Goal: Task Accomplishment & Management: Manage account settings

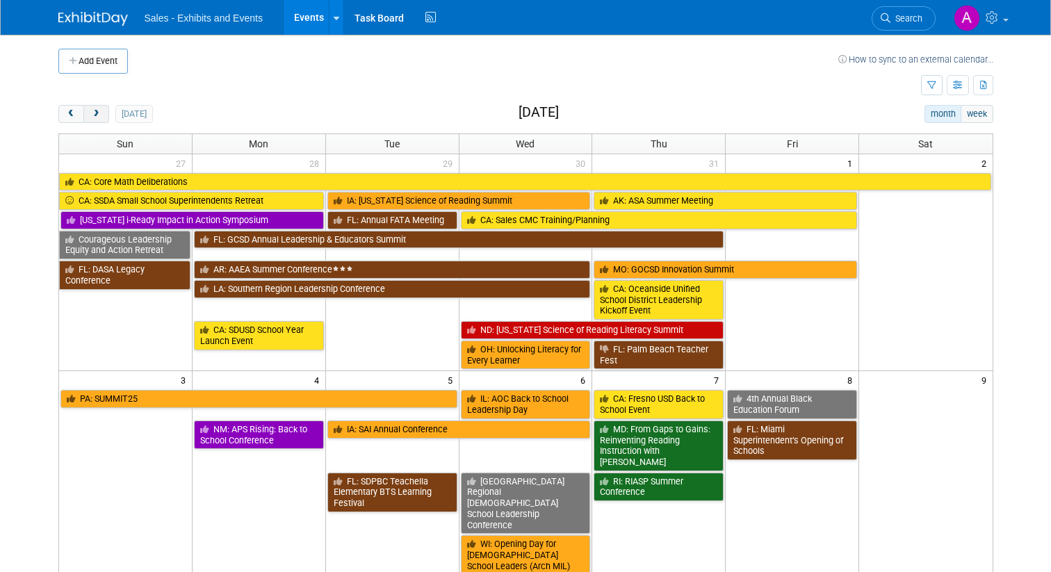
click at [96, 111] on span "next" at bounding box center [96, 114] width 10 height 9
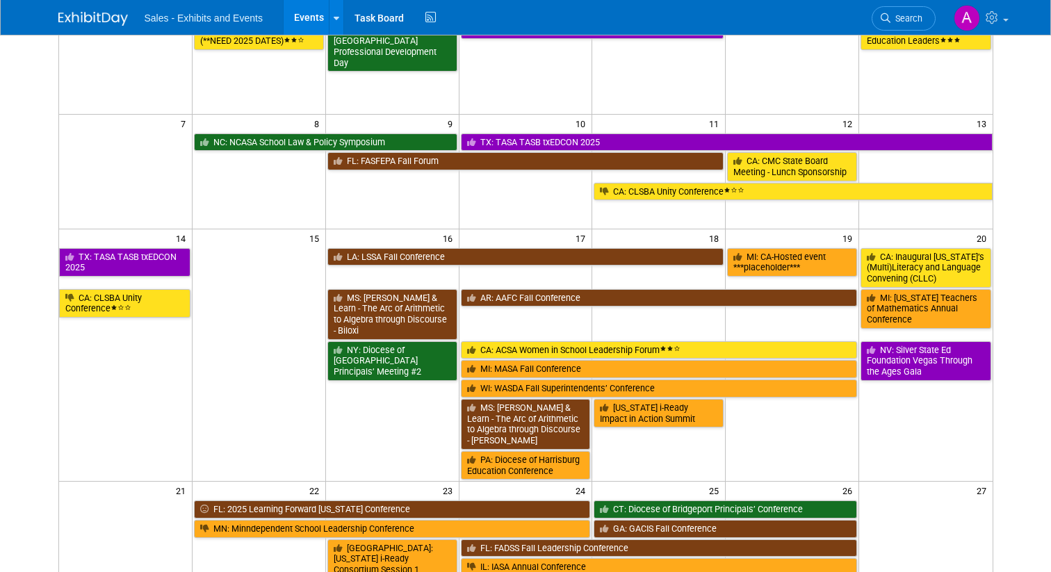
scroll to position [152, 0]
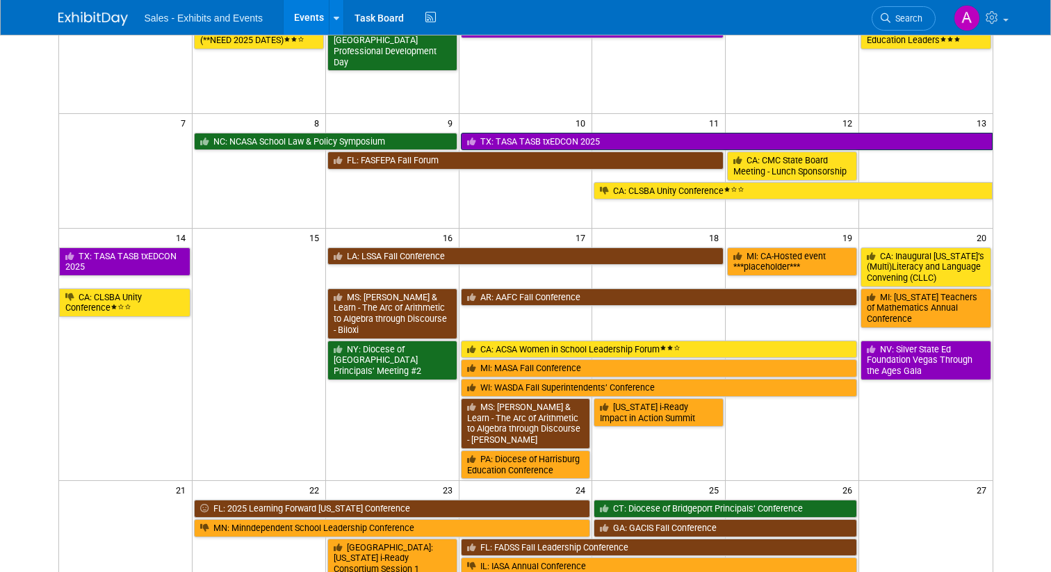
click at [563, 140] on link "TX: TASA TASB txEDCON 2025" at bounding box center [727, 142] width 532 height 18
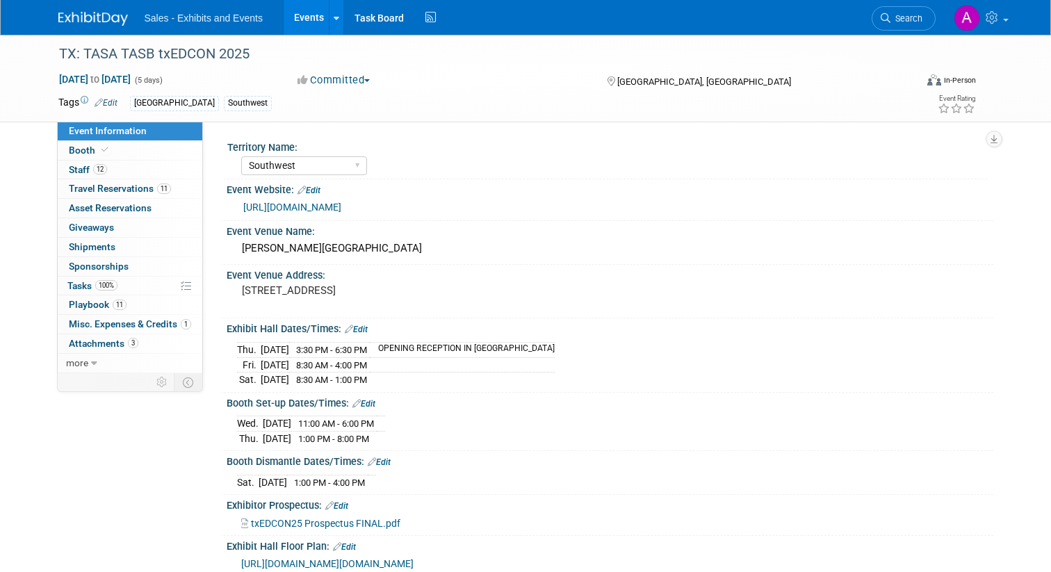
select select "Southwest"
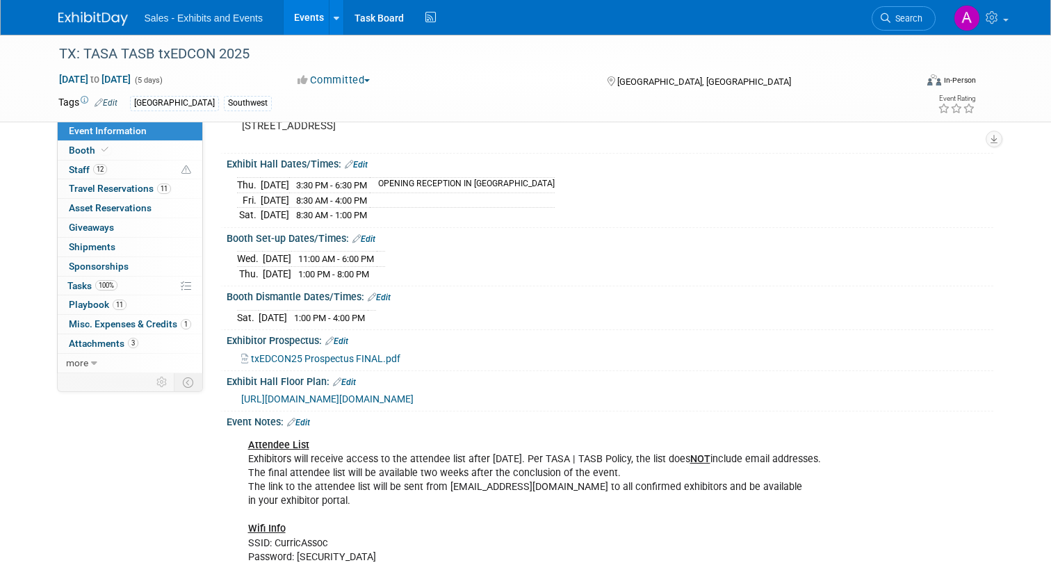
scroll to position [171, 0]
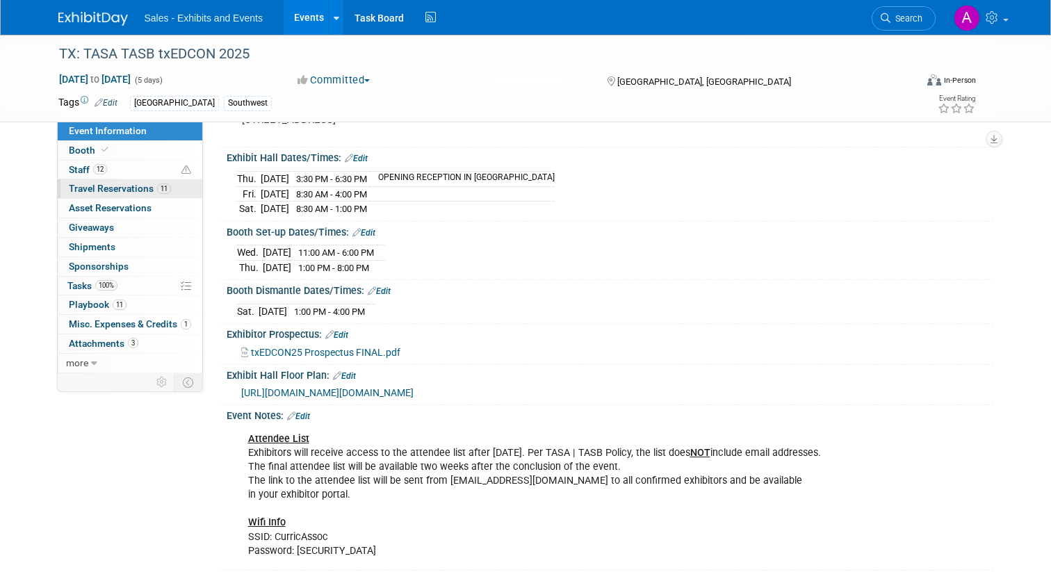
click at [125, 190] on span "Travel Reservations 11" at bounding box center [120, 188] width 102 height 11
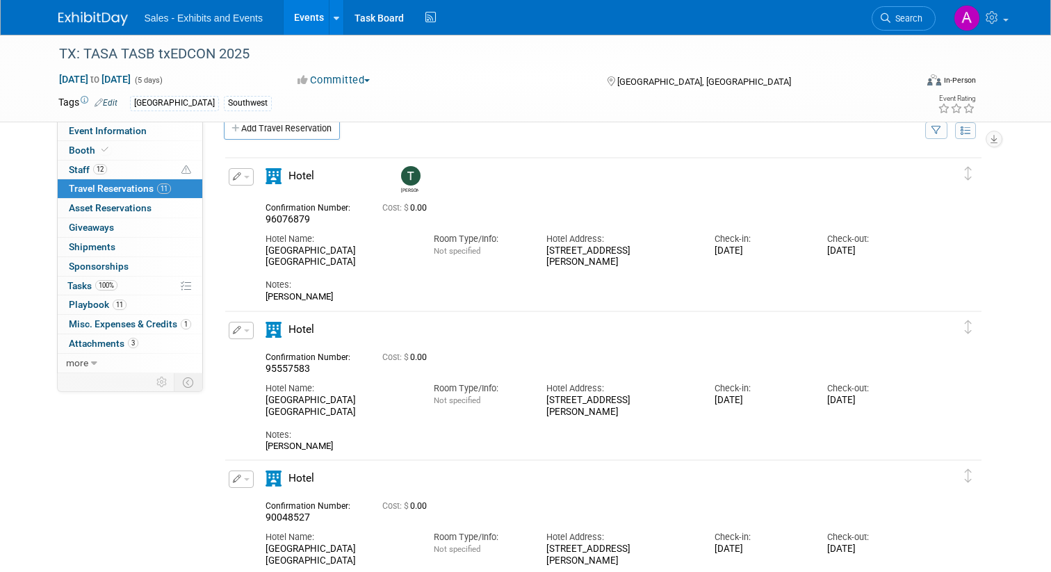
scroll to position [26, 0]
